Goal: Task Accomplishment & Management: Complete application form

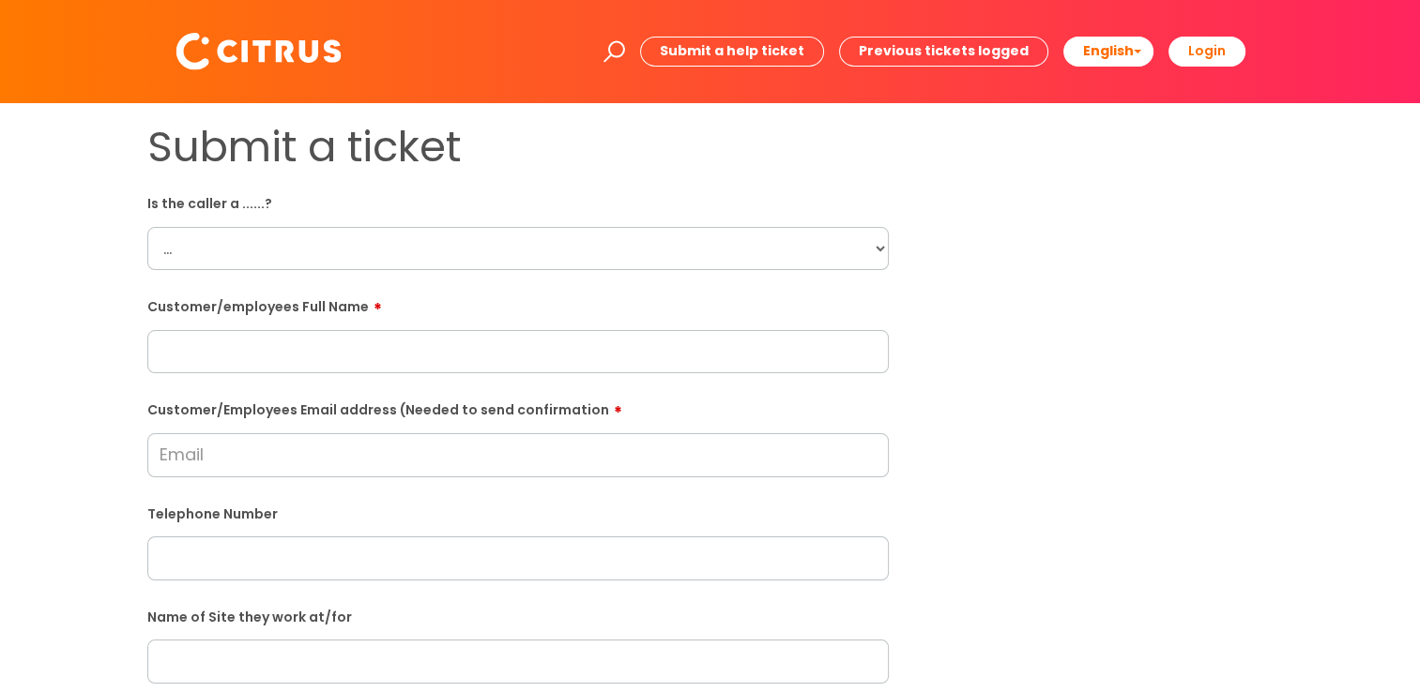
click at [883, 246] on select "... Citrus Customer Citrus Employee [DEMOGRAPHIC_DATA] Supplier" at bounding box center [517, 248] width 741 height 43
select select "Citrus Customer"
click at [147, 227] on select "... Citrus Customer Citrus Employee [DEMOGRAPHIC_DATA] Supplier" at bounding box center [517, 248] width 741 height 43
click at [450, 358] on input "text" at bounding box center [517, 351] width 741 height 43
click at [190, 352] on input "text" at bounding box center [517, 351] width 741 height 43
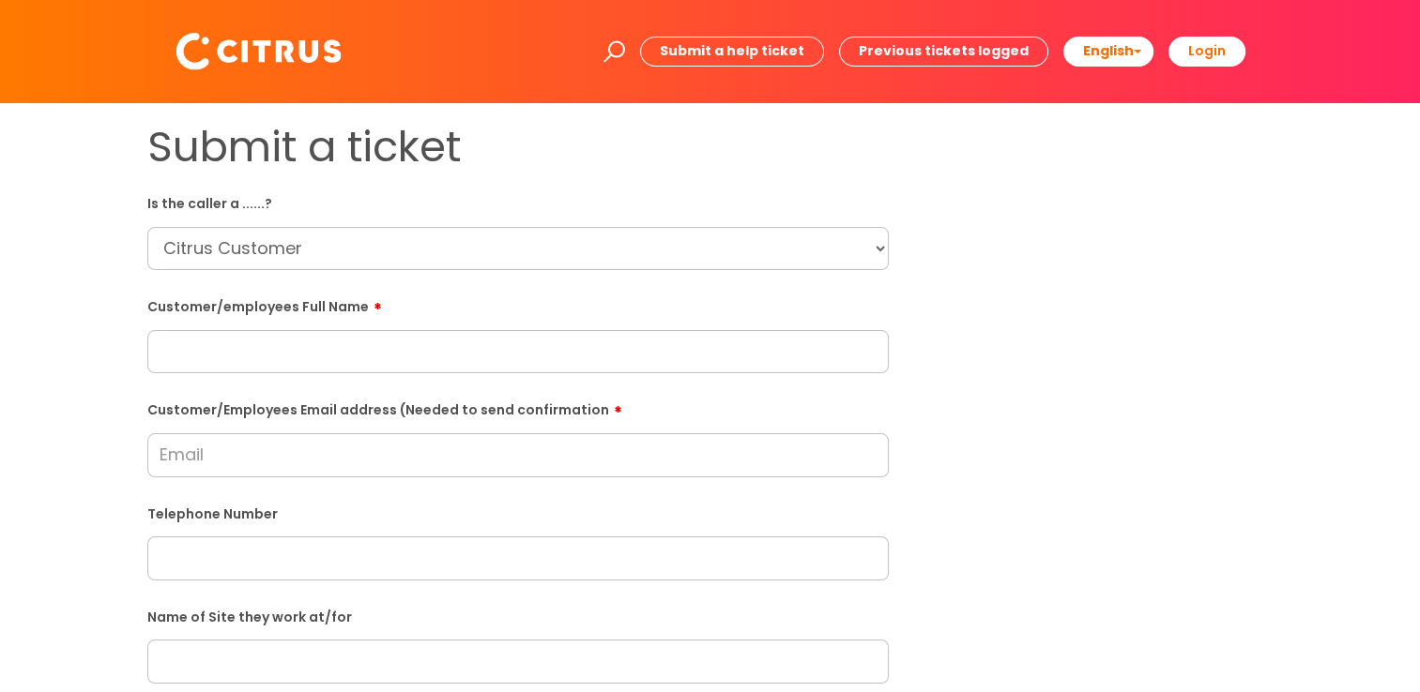
paste input "[PERSON_NAME]"
type input "[PERSON_NAME]"
click at [373, 248] on select "... Citrus Customer Citrus Employee [DEMOGRAPHIC_DATA] Supplier" at bounding box center [517, 248] width 741 height 43
select select "Citrus Employee"
click at [147, 227] on select "... Citrus Customer Citrus Employee [DEMOGRAPHIC_DATA] Supplier" at bounding box center [517, 248] width 741 height 43
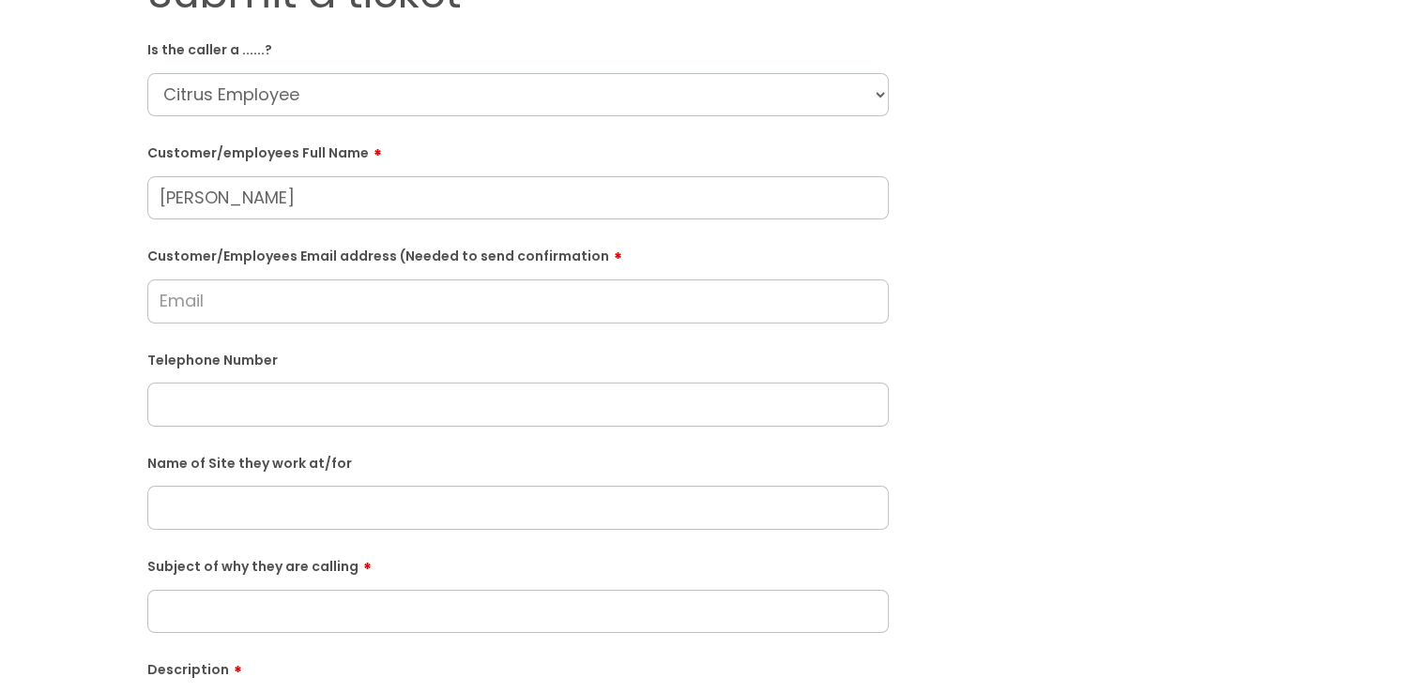
scroll to position [188, 0]
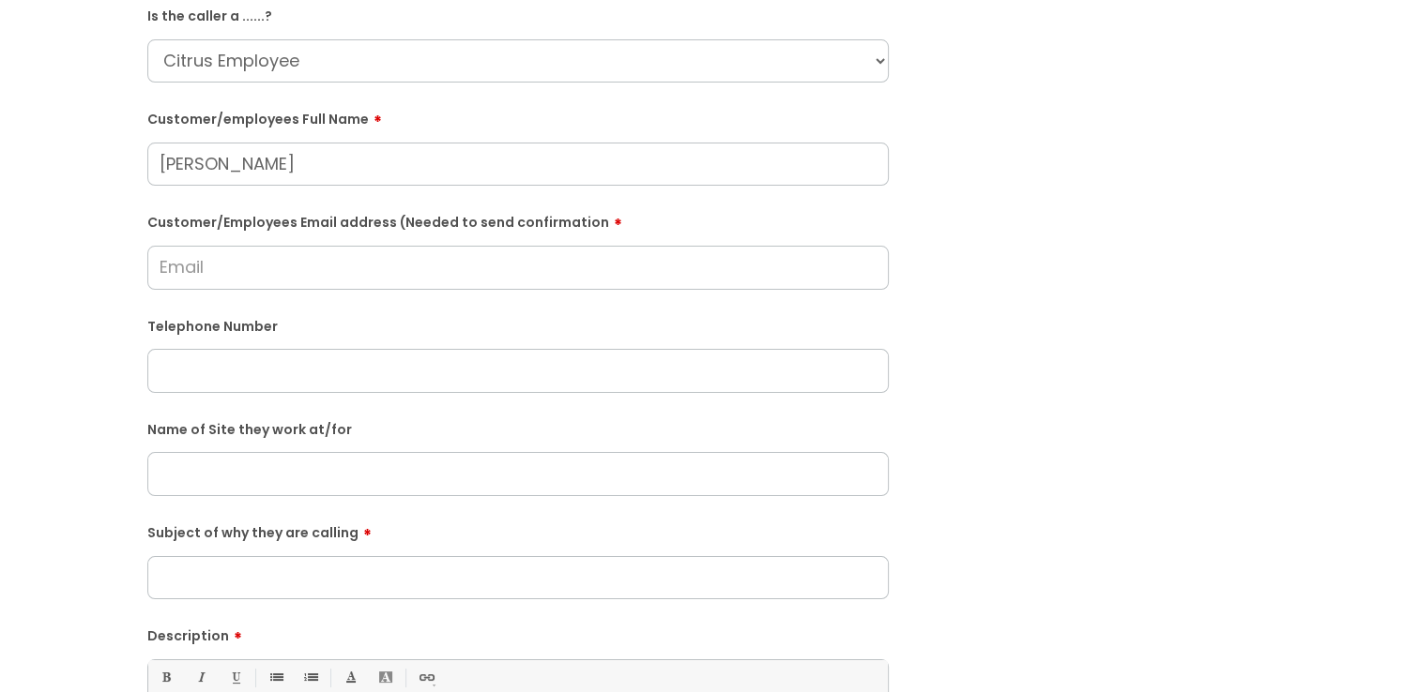
click at [183, 258] on input "Customer/Employees Email address (Needed to send confirmation" at bounding box center [517, 267] width 741 height 43
paste input "[PERSON_NAME]"
click at [244, 273] on input "[PERSON_NAME]" at bounding box center [517, 267] width 741 height 43
click at [293, 267] on input "[PERSON_NAME]" at bounding box center [517, 267] width 741 height 43
drag, startPoint x: 160, startPoint y: 268, endPoint x: 128, endPoint y: 270, distance: 32.0
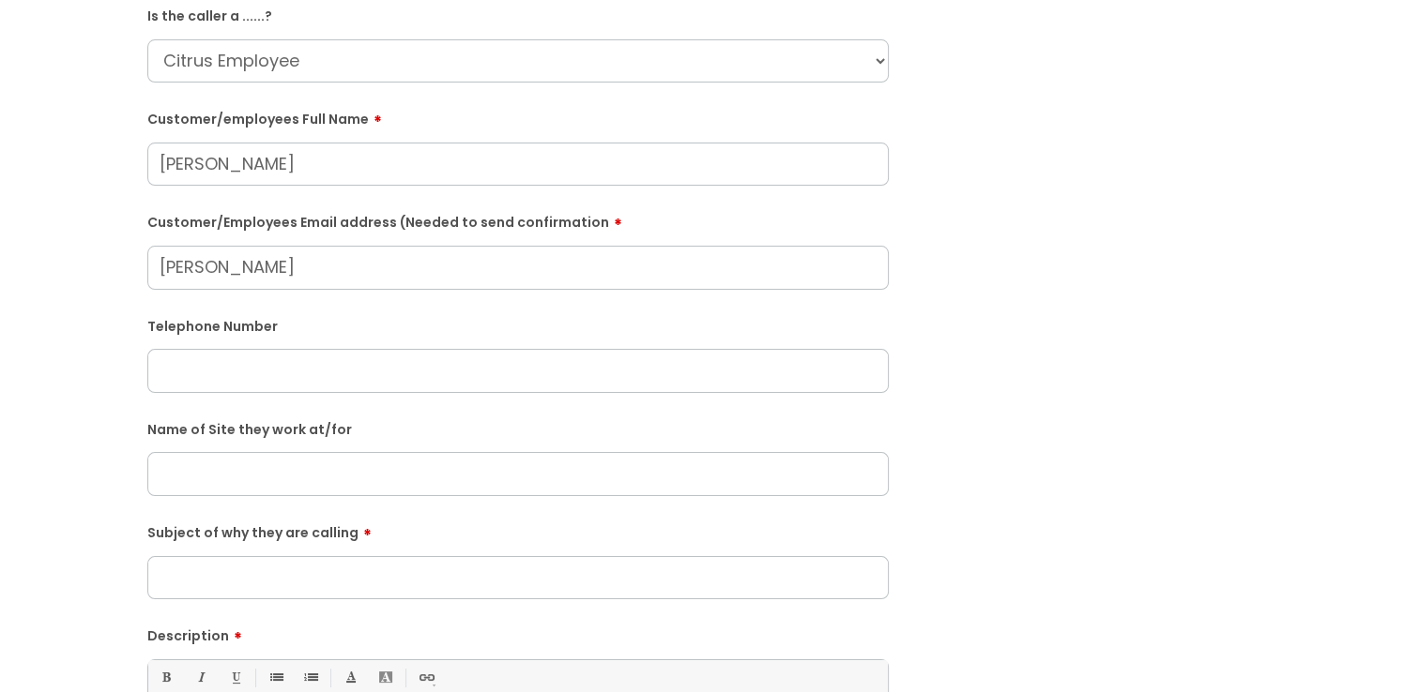
click at [133, 270] on div "Submit a ticket Is the caller a ......? ... Citrus Customer Citrus Employee [DE…" at bounding box center [517, 474] width 769 height 1080
type input "[PERSON_NAME]"
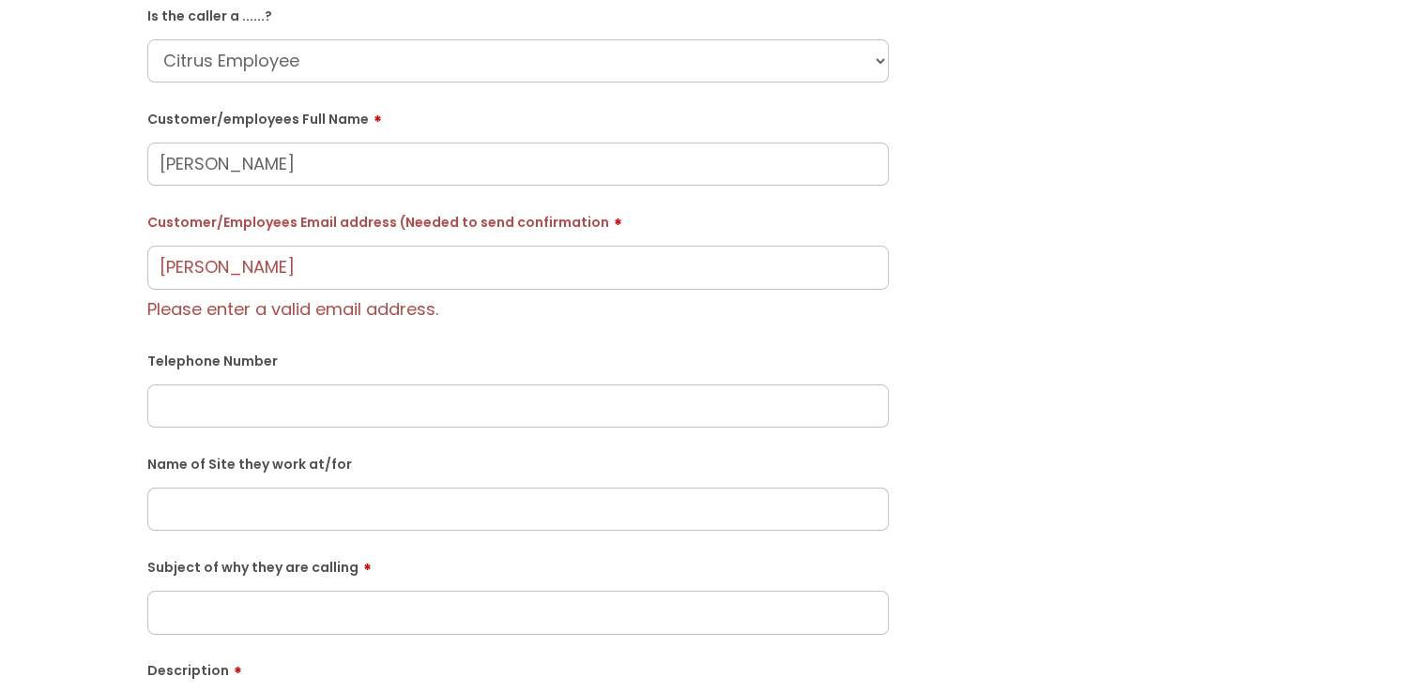
click at [194, 399] on form "Is the caller a ......? ... Citrus Customer Citrus Employee [DEMOGRAPHIC_DATA] …" at bounding box center [517, 510] width 741 height 1020
paste input "07443040897"
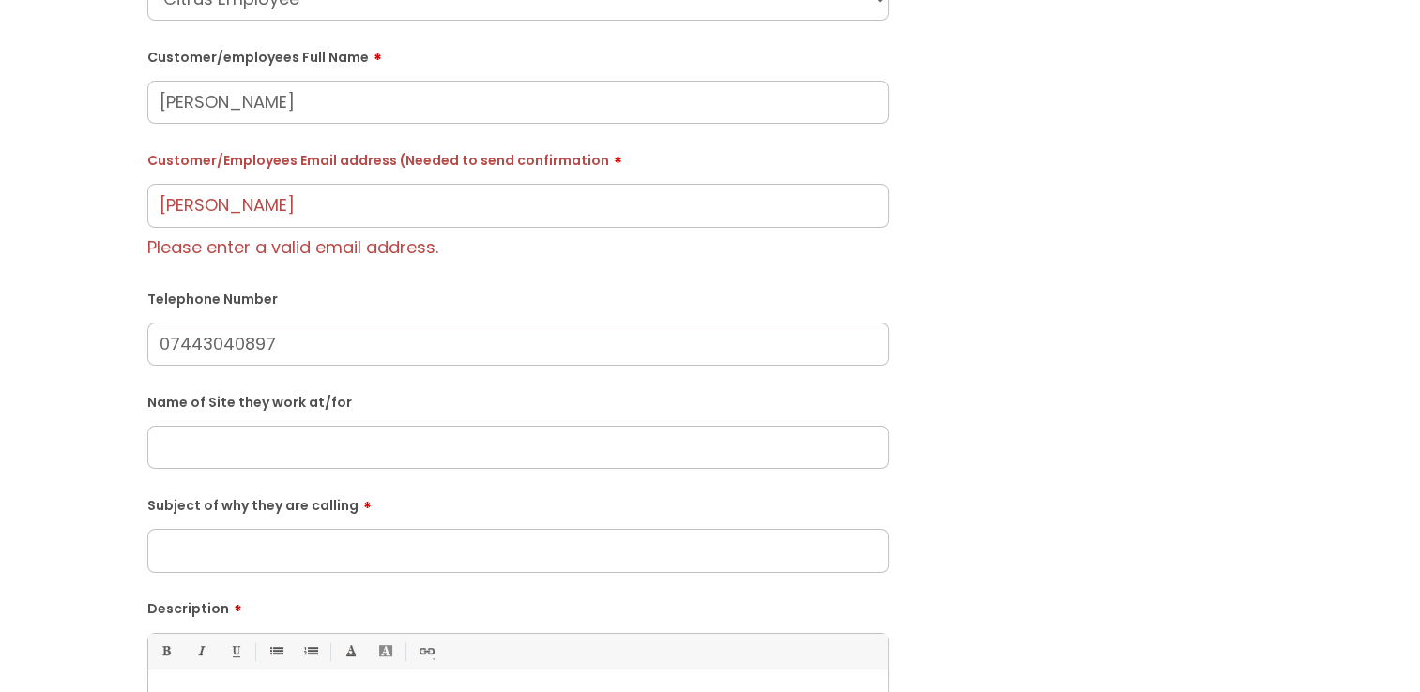
scroll to position [281, 0]
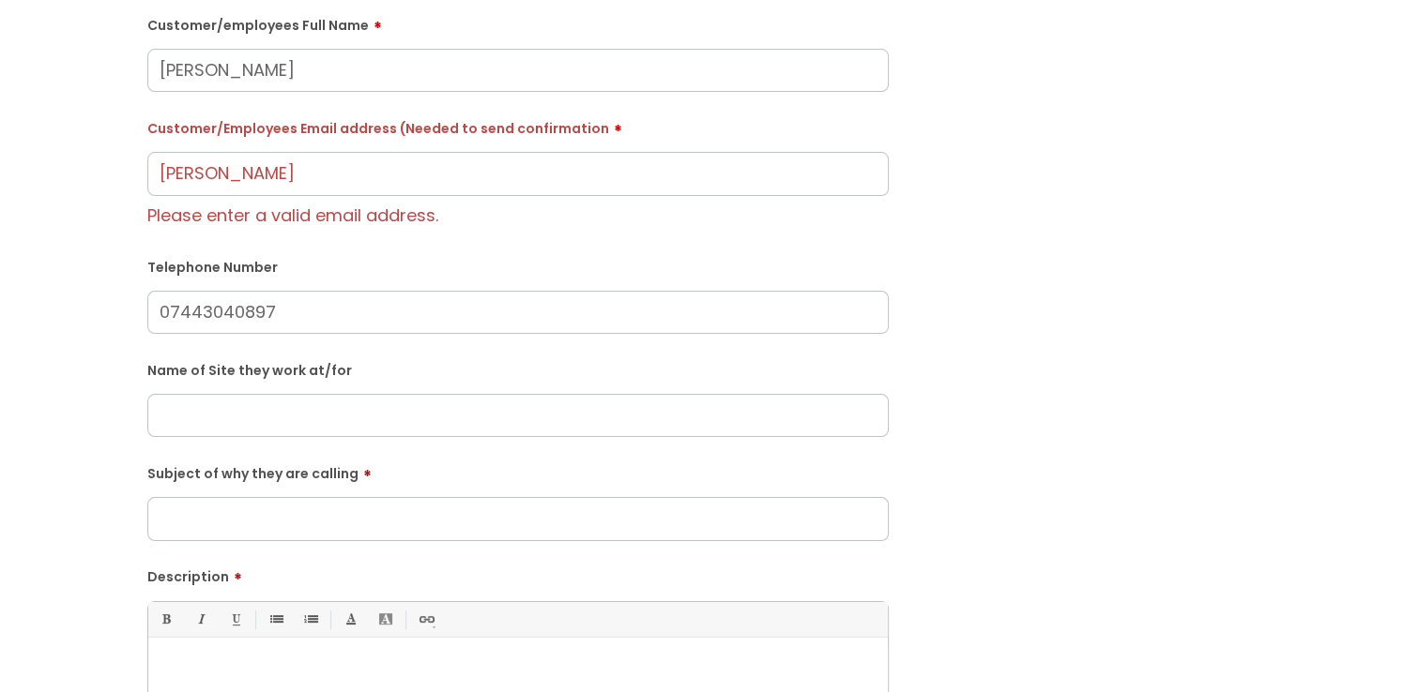
type input "07443040897"
click at [195, 422] on input "text" at bounding box center [517, 415] width 741 height 43
click at [211, 401] on input "text" at bounding box center [517, 415] width 741 height 43
paste input "[GEOGRAPHIC_DATA]"
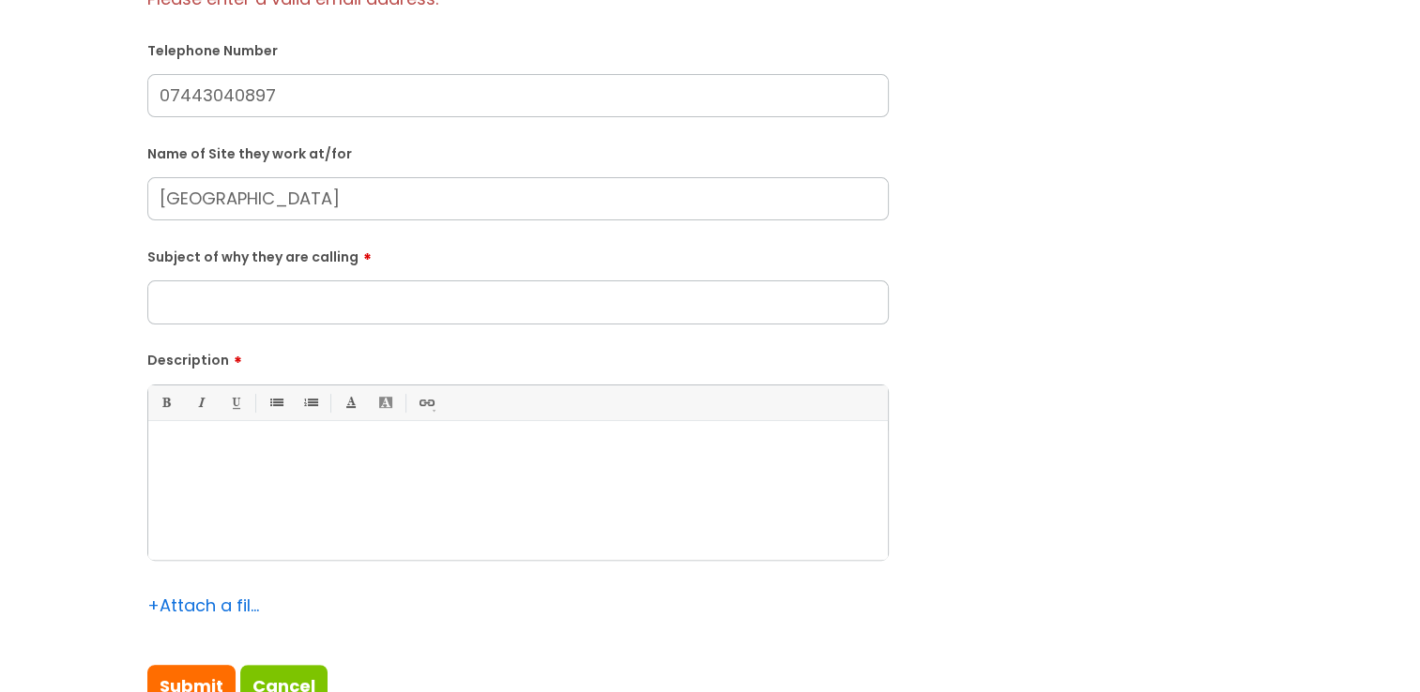
scroll to position [563, 0]
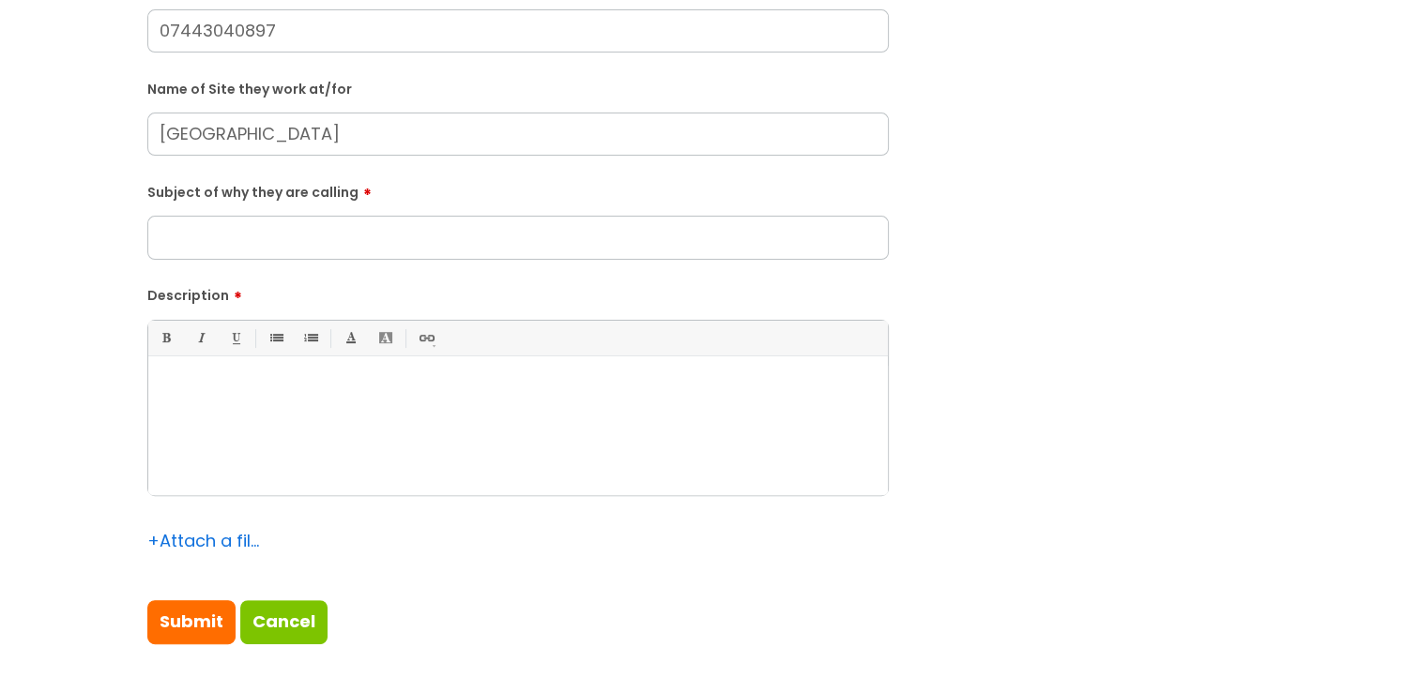
type input "[GEOGRAPHIC_DATA]"
click at [255, 429] on div at bounding box center [517, 430] width 739 height 129
click at [342, 450] on div at bounding box center [517, 430] width 739 height 129
paste div
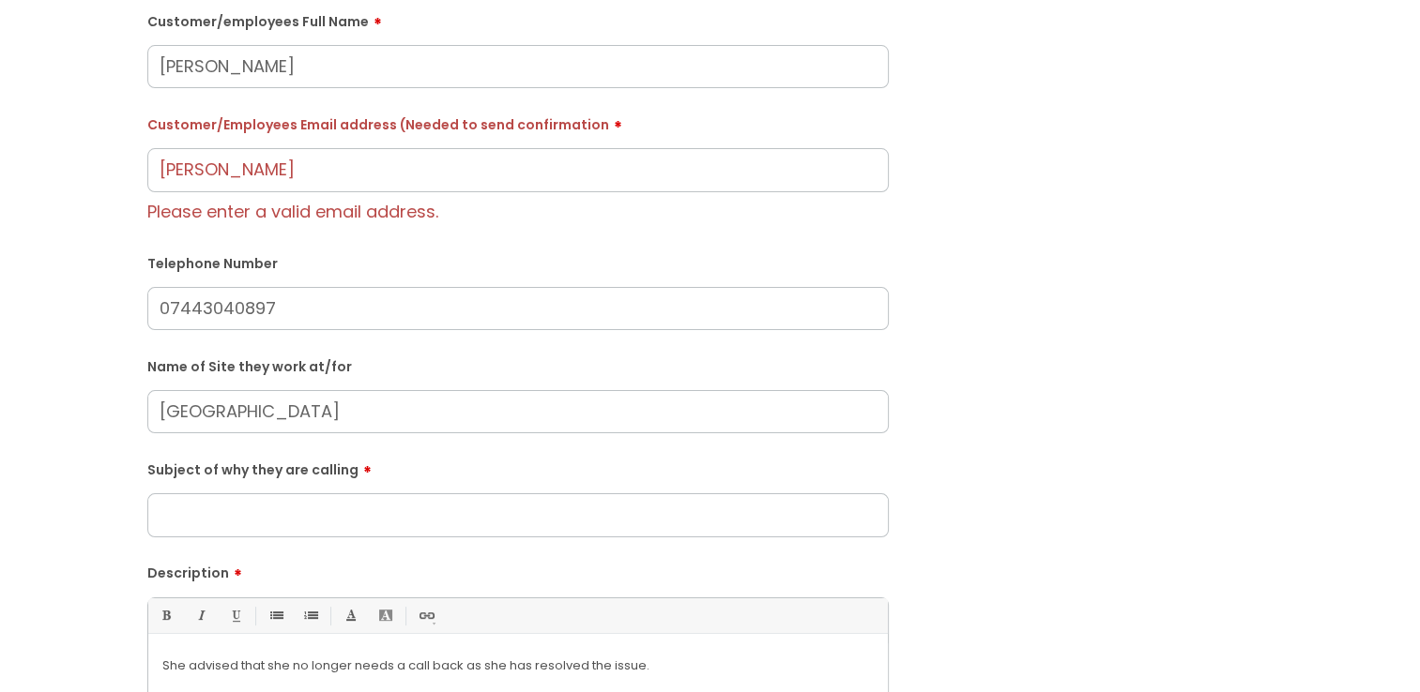
scroll to position [281, 0]
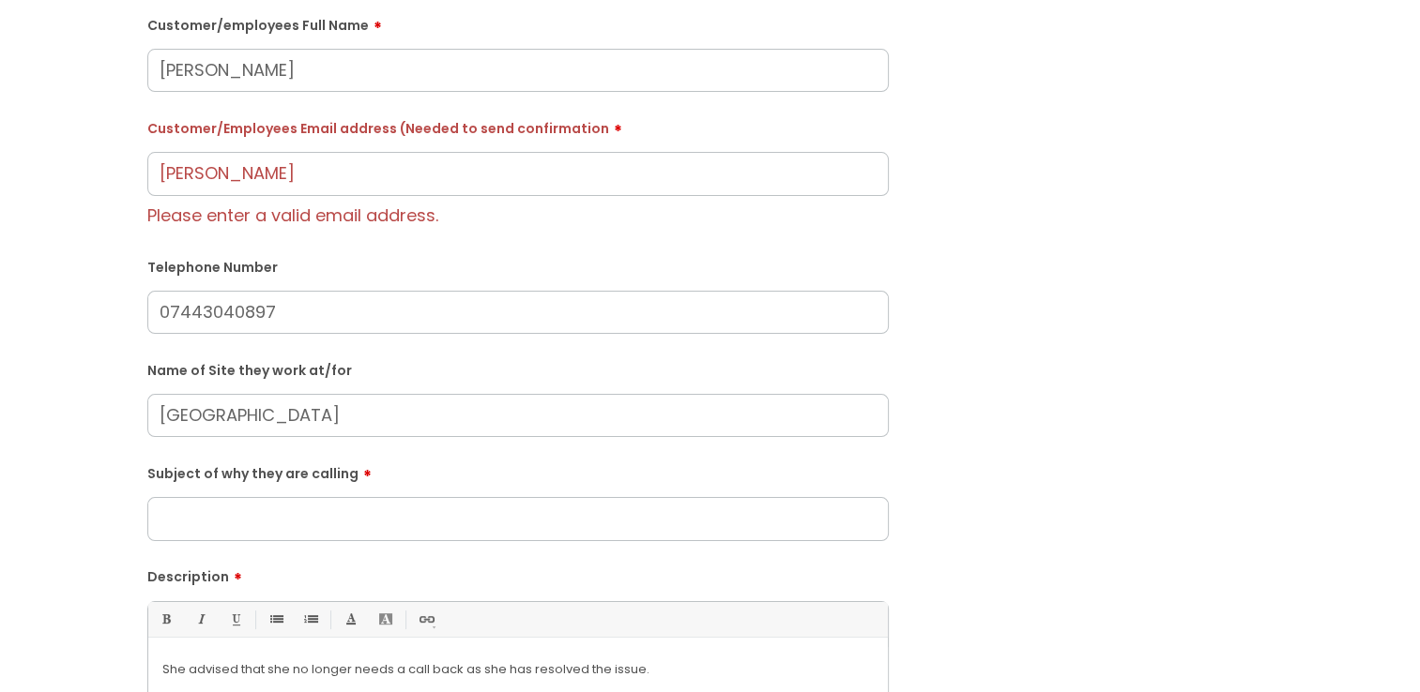
click at [246, 513] on input "Subject of why they are calling" at bounding box center [517, 518] width 741 height 43
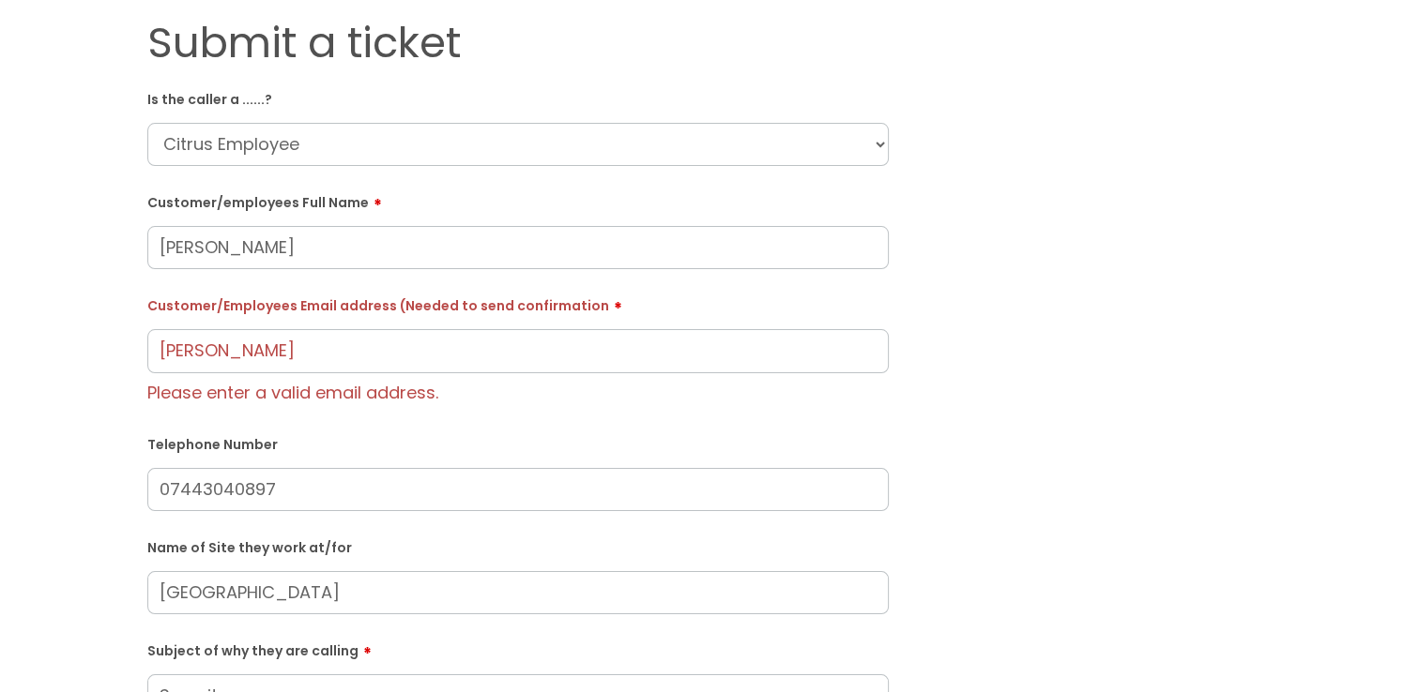
scroll to position [94, 0]
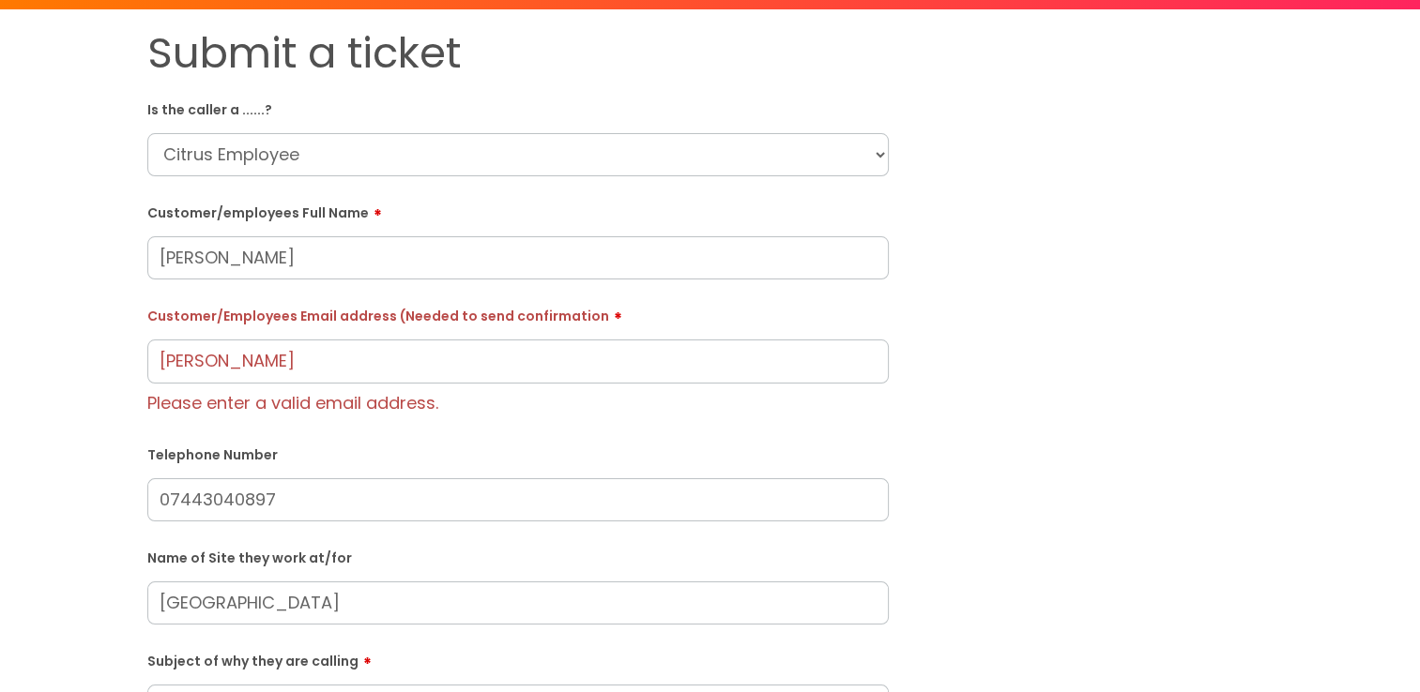
type input "Security"
click at [273, 376] on input "[PERSON_NAME]" at bounding box center [517, 361] width 741 height 43
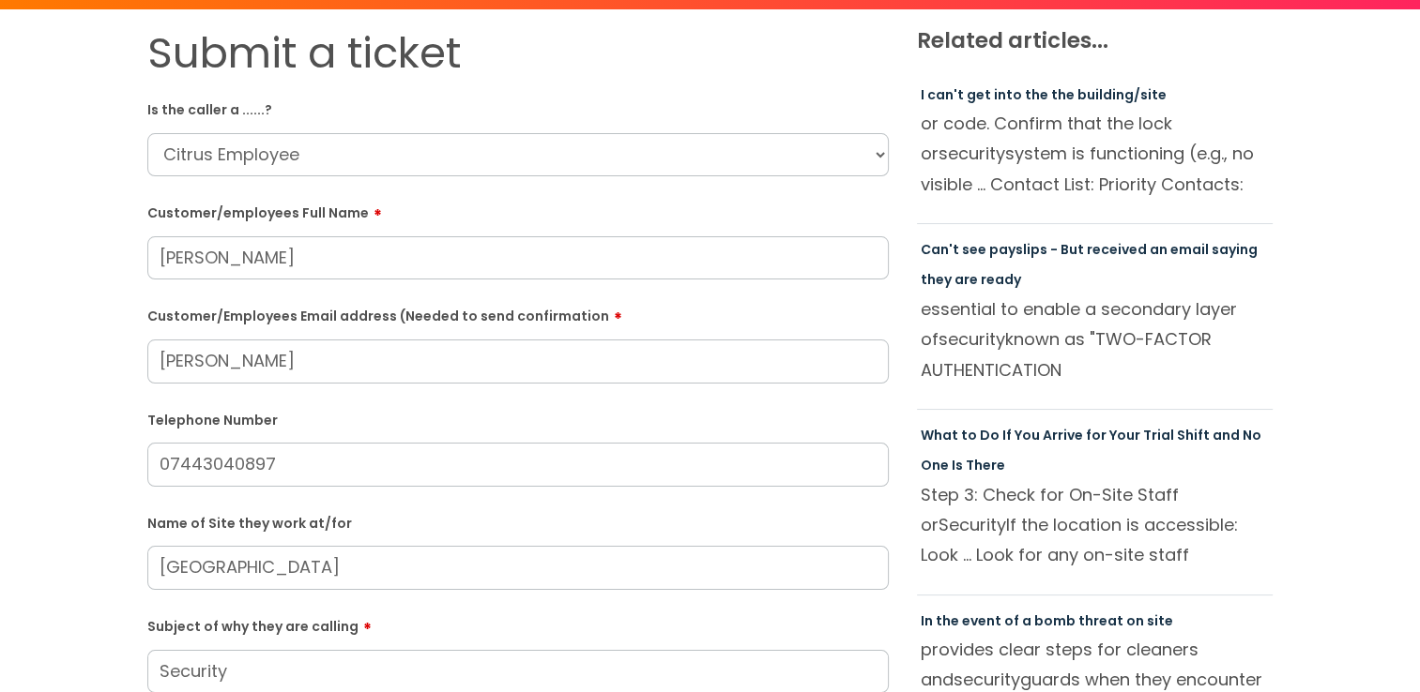
drag, startPoint x: 251, startPoint y: 376, endPoint x: 79, endPoint y: 379, distance: 172.7
click at [79, 377] on div "Submit a ticket Is the caller a ......? ... Citrus Customer Citrus Employee [DE…" at bounding box center [710, 568] width 1382 height 1080
click at [200, 359] on input "Customer/Employees Email address (Needed to send confirmation" at bounding box center [517, 361] width 741 height 43
paste input "[EMAIL_ADDRESS][DOMAIN_NAME]"
type input "[EMAIL_ADDRESS][DOMAIN_NAME]"
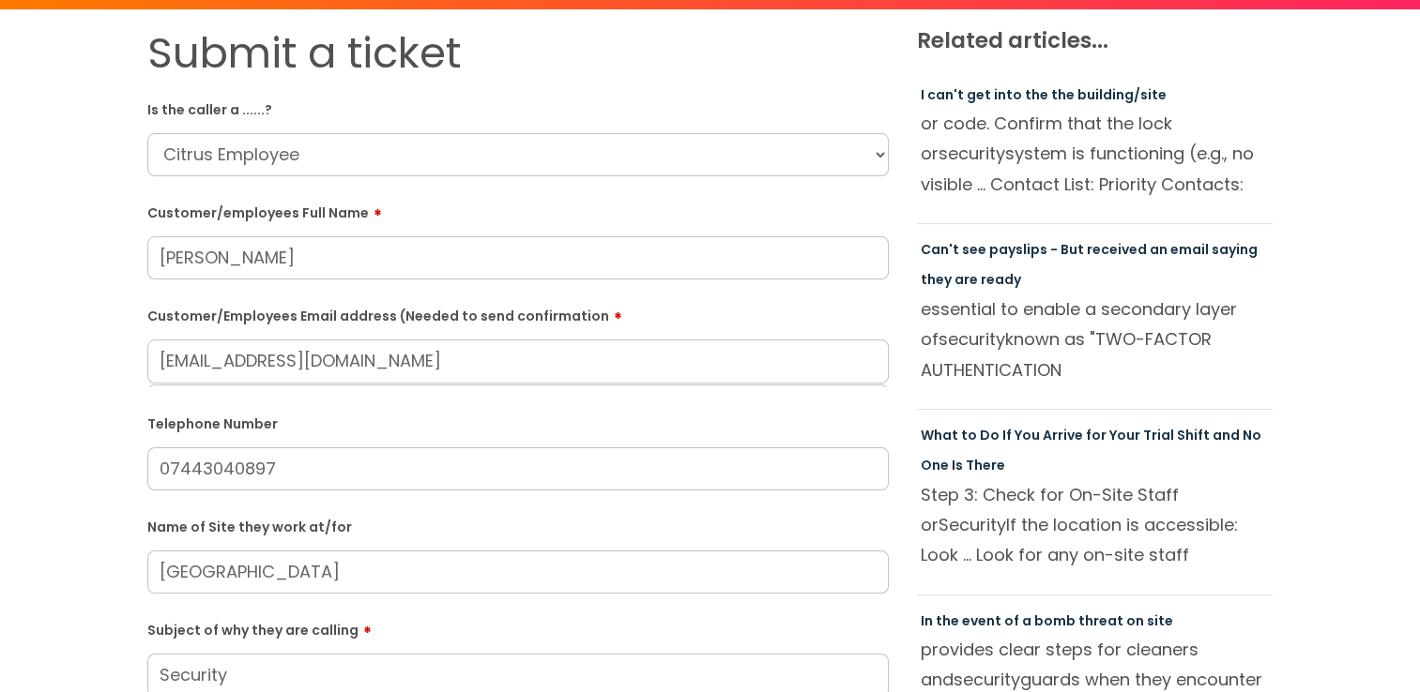
click at [368, 421] on div "Telephone Number 07443040897" at bounding box center [517, 449] width 741 height 83
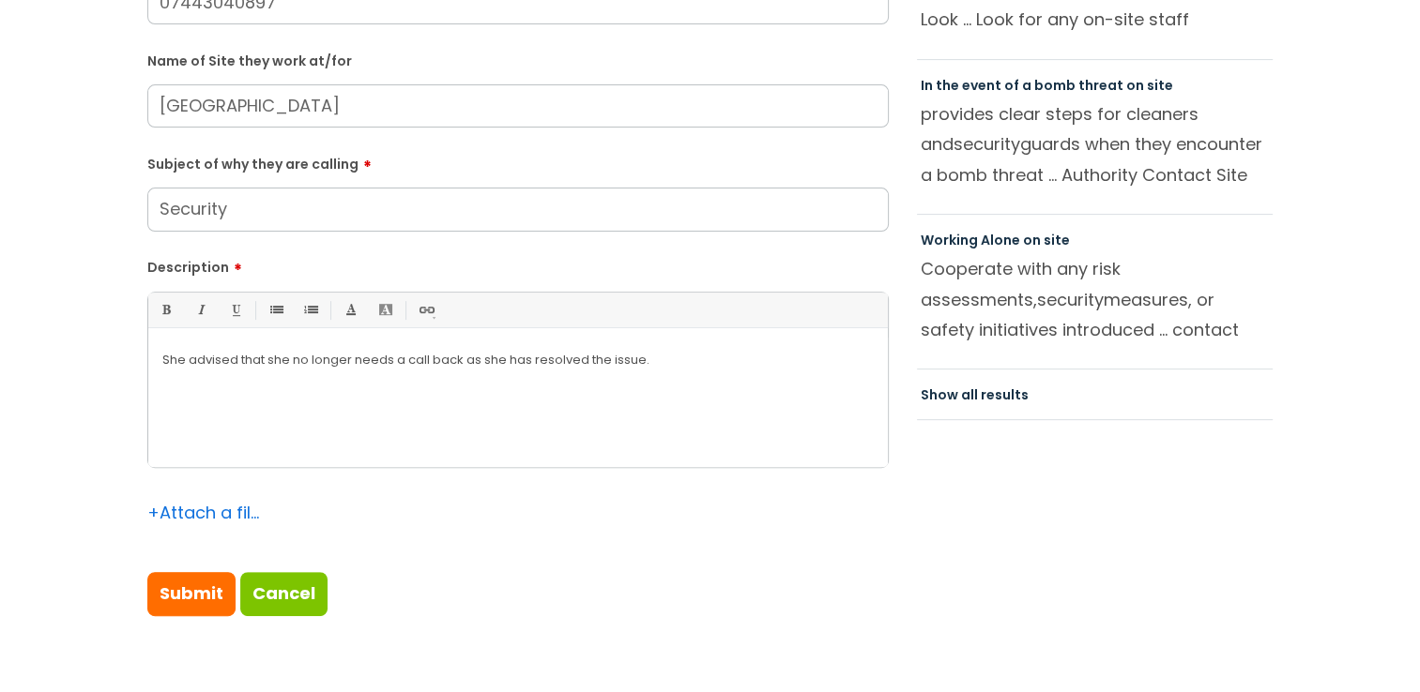
scroll to position [657, 0]
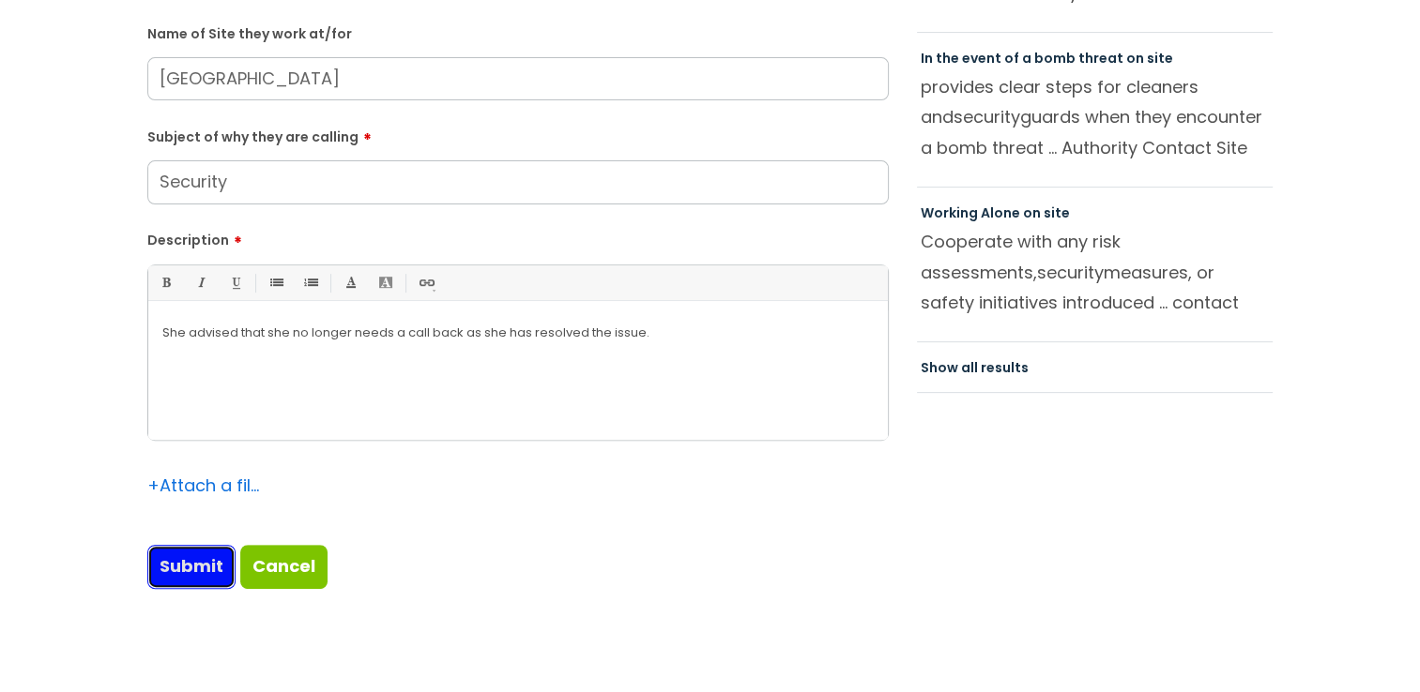
click at [161, 570] on input "Submit" at bounding box center [191, 566] width 88 height 43
type input "Please Wait..."
